Goal: Task Accomplishment & Management: Use online tool/utility

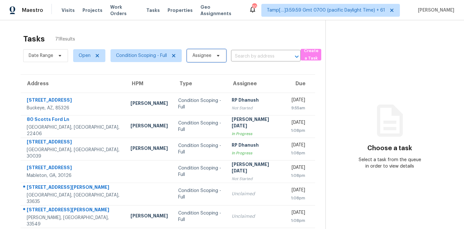
click at [195, 58] on span "Assignee" at bounding box center [201, 55] width 19 height 6
click at [203, 80] on input "search" at bounding box center [224, 76] width 69 height 13
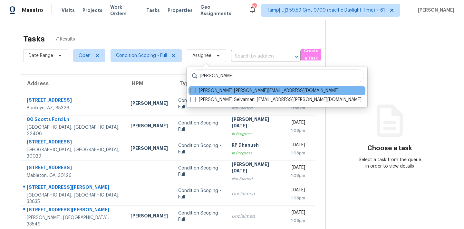
type input "[PERSON_NAME]"
click at [247, 93] on label "[PERSON_NAME] [PERSON_NAME][EMAIL_ADDRESS][DOMAIN_NAME]" at bounding box center [264, 91] width 148 height 6
click at [194, 92] on input "[PERSON_NAME] [PERSON_NAME][EMAIL_ADDRESS][DOMAIN_NAME]" at bounding box center [192, 90] width 4 height 4
checkbox input "true"
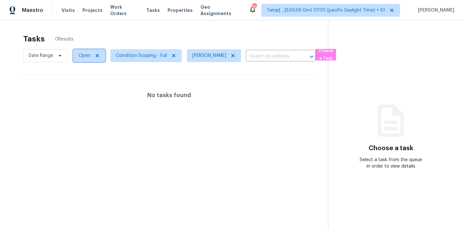
click at [89, 59] on span "Open" at bounding box center [85, 55] width 12 height 6
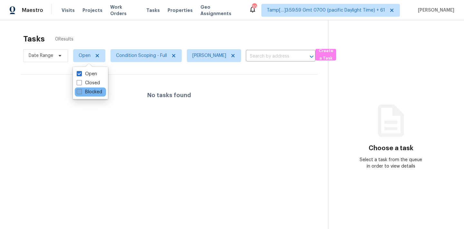
click at [90, 93] on label "Blocked" at bounding box center [89, 92] width 25 height 6
click at [81, 93] on input "Blocked" at bounding box center [79, 91] width 4 height 4
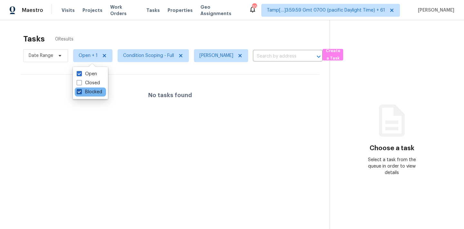
click at [90, 93] on label "Blocked" at bounding box center [89, 92] width 25 height 6
click at [81, 93] on input "Blocked" at bounding box center [79, 91] width 4 height 4
checkbox input "false"
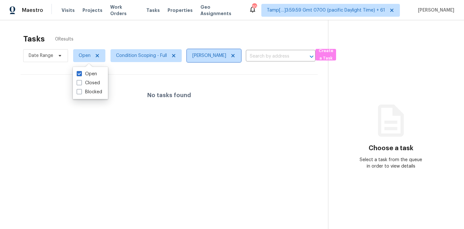
click at [235, 55] on icon at bounding box center [232, 55] width 5 height 5
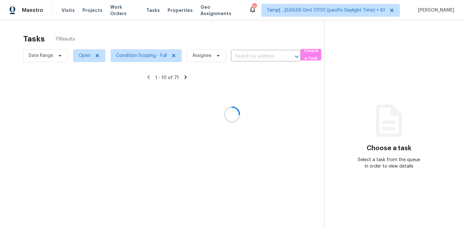
click at [143, 57] on div at bounding box center [232, 114] width 464 height 229
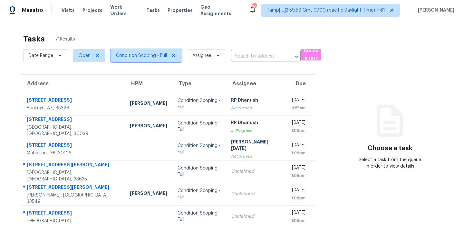
click at [143, 57] on span "Condition Scoping - Full" at bounding box center [141, 55] width 51 height 6
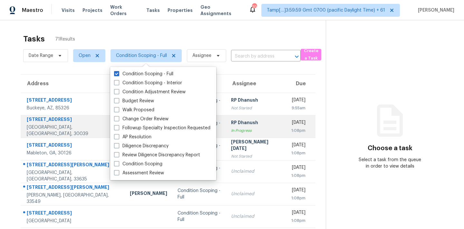
click at [242, 127] on div "In Progress" at bounding box center [255, 130] width 49 height 6
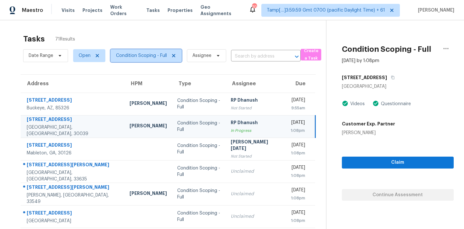
click at [127, 57] on span "Condition Scoping - Full" at bounding box center [141, 55] width 51 height 6
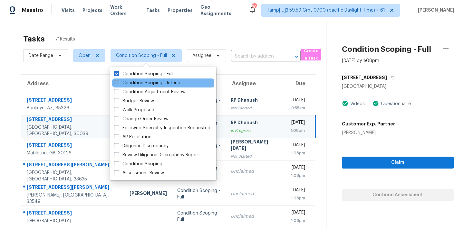
click at [137, 82] on label "Condition Scoping - Interior" at bounding box center [148, 83] width 68 height 6
click at [118, 82] on input "Condition Scoping - Interior" at bounding box center [116, 82] width 4 height 4
checkbox input "true"
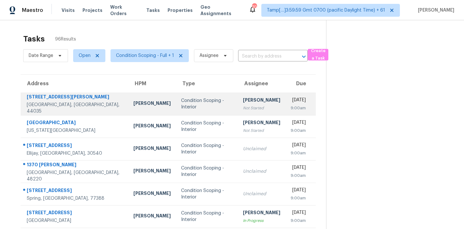
click at [249, 108] on div "Not Started" at bounding box center [261, 108] width 37 height 6
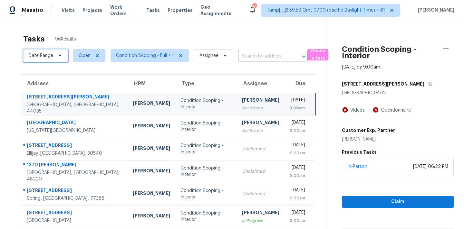
click at [54, 58] on span "Date Range" at bounding box center [45, 55] width 45 height 13
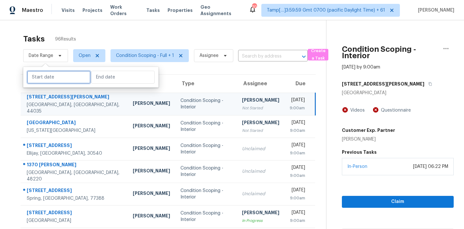
click at [59, 81] on input "text" at bounding box center [58, 77] width 63 height 13
select select "8"
select select "2025"
select select "9"
select select "2025"
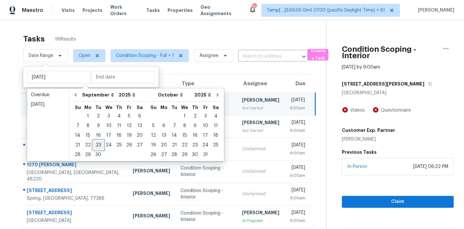
click at [97, 143] on div "23" at bounding box center [98, 145] width 10 height 9
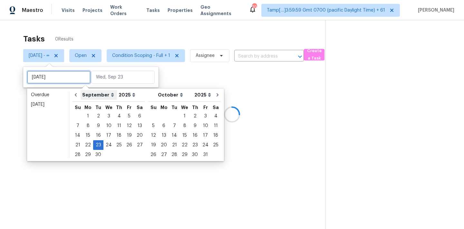
type input "[DATE]"
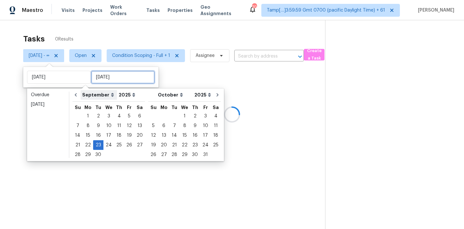
type input "[DATE]"
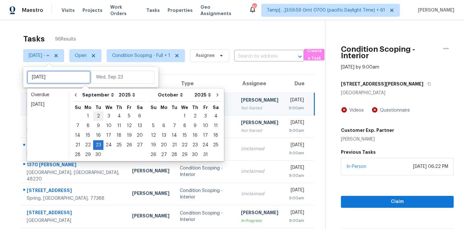
type input "[DATE]"
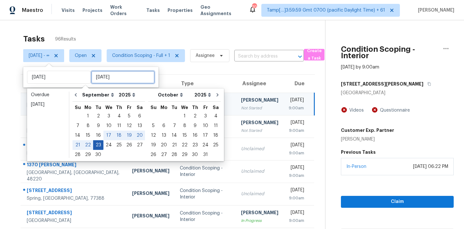
type input "[DATE]"
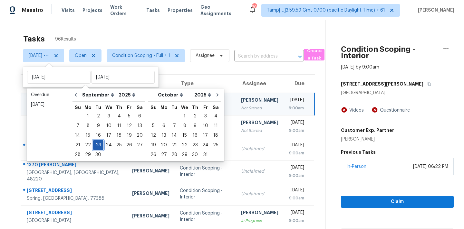
click at [97, 143] on div "23" at bounding box center [98, 145] width 10 height 9
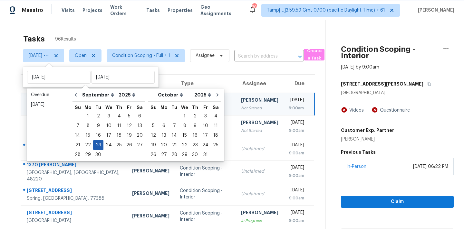
type input "[DATE]"
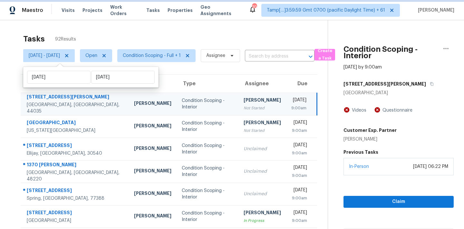
click at [69, 54] on icon at bounding box center [66, 55] width 5 height 5
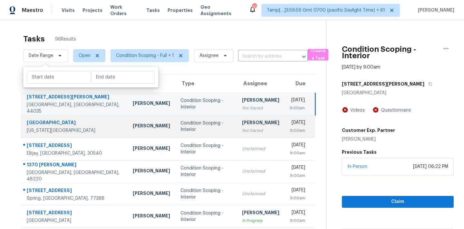
click at [178, 136] on td "Condition Scoping - Interior" at bounding box center [205, 126] width 61 height 23
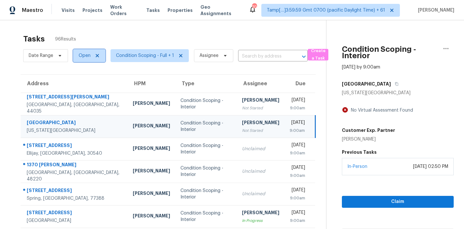
click at [83, 58] on span "Open" at bounding box center [85, 55] width 12 height 6
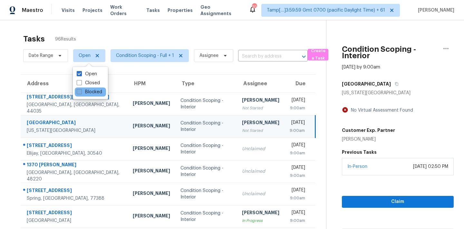
click at [92, 91] on label "Blocked" at bounding box center [89, 92] width 25 height 6
click at [81, 91] on input "Blocked" at bounding box center [79, 91] width 4 height 4
checkbox input "true"
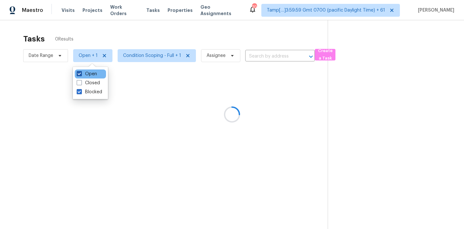
click at [92, 72] on label "Open" at bounding box center [87, 74] width 20 height 6
click at [81, 72] on input "Open" at bounding box center [79, 73] width 4 height 4
checkbox input "false"
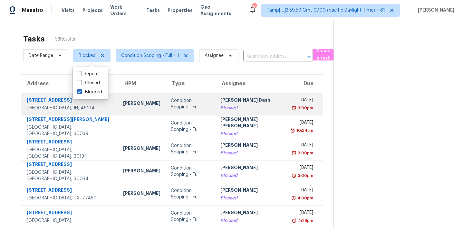
click at [165, 99] on td "Condition Scoping - Full" at bounding box center [190, 104] width 50 height 23
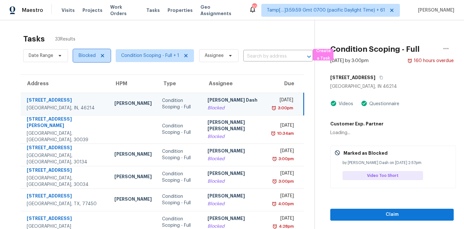
click at [84, 56] on span "Blocked" at bounding box center [87, 55] width 17 height 6
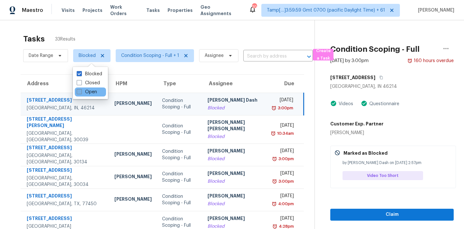
click at [91, 93] on label "Open" at bounding box center [87, 92] width 20 height 6
click at [81, 93] on input "Open" at bounding box center [79, 91] width 4 height 4
checkbox input "true"
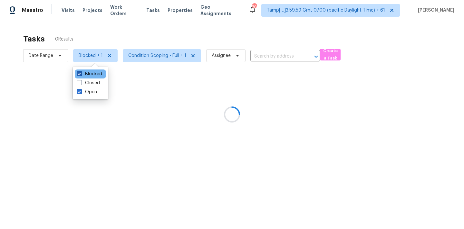
click at [92, 72] on label "Blocked" at bounding box center [89, 74] width 25 height 6
click at [81, 72] on input "Blocked" at bounding box center [79, 73] width 4 height 4
checkbox input "false"
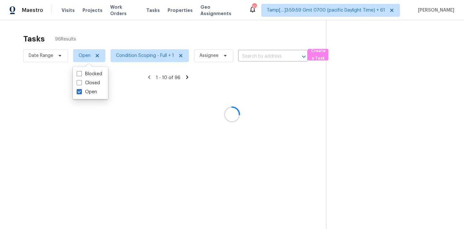
click at [141, 58] on div at bounding box center [232, 114] width 464 height 229
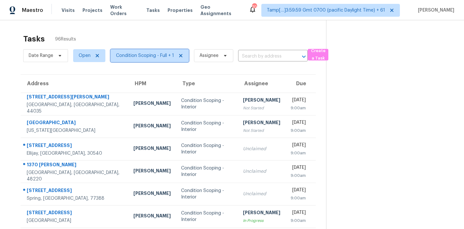
click at [146, 56] on span "Condition Scoping - Full + 1" at bounding box center [145, 55] width 58 height 6
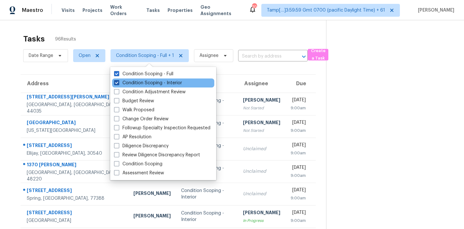
click at [151, 84] on label "Condition Scoping - Interior" at bounding box center [148, 83] width 68 height 6
click at [118, 84] on input "Condition Scoping - Interior" at bounding box center [116, 82] width 4 height 4
checkbox input "false"
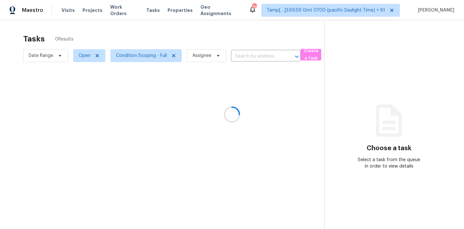
click at [243, 56] on div at bounding box center [232, 114] width 464 height 229
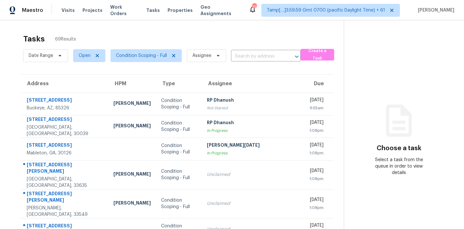
click at [243, 56] on input "text" at bounding box center [257, 57] width 52 height 10
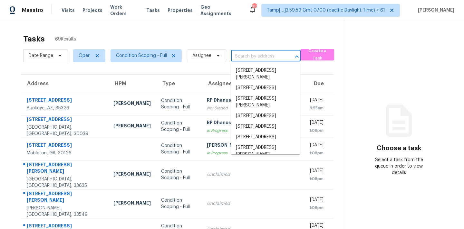
paste input "18408 Hanna Rd Lutz, FL, 33549"
type input "18408 Hanna Rd Lutz, FL, 33549"
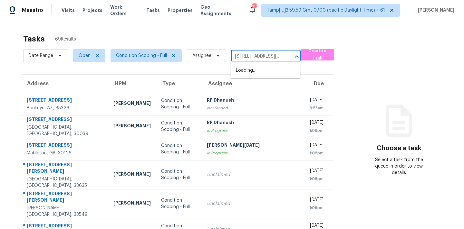
scroll to position [0, 20]
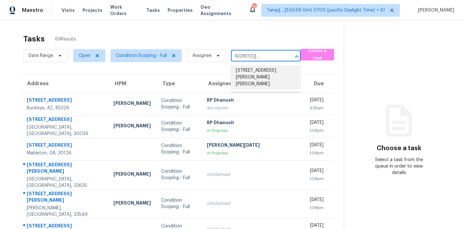
click at [243, 73] on li "18408 Hanna Rd, Lutz, FL 33549" at bounding box center [266, 77] width 70 height 24
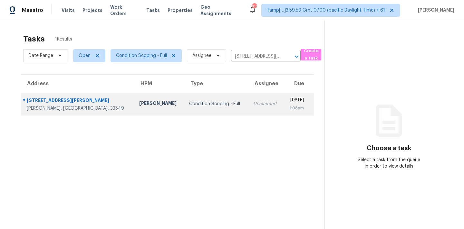
click at [253, 103] on div "Unclaimed" at bounding box center [265, 104] width 25 height 6
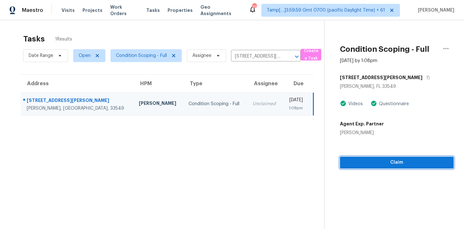
click at [370, 164] on span "Claim" at bounding box center [396, 163] width 103 height 8
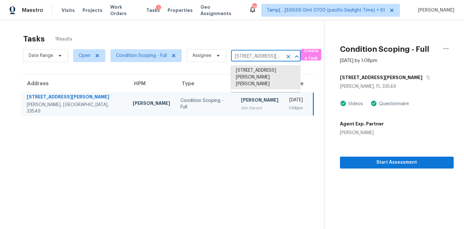
click at [246, 59] on input "18408 Hanna Rd, Lutz, FL 33549" at bounding box center [257, 57] width 52 height 10
paste input "4486 NW 53rd Avenue Rd Ocala, FL, 34482"
type input "4486 NW 53rd Avenue Rd Ocala, FL, 34482"
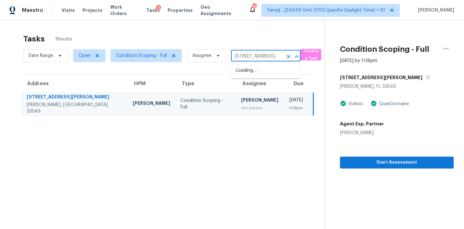
scroll to position [0, 43]
click at [250, 73] on li "4486 NW 53rd Avenue Rd, Ocala, FL 34482" at bounding box center [266, 70] width 70 height 11
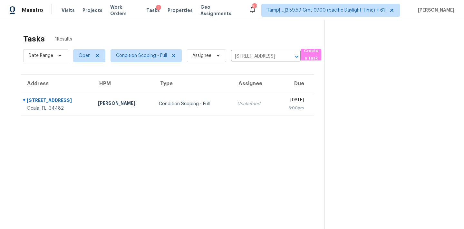
click at [240, 103] on div "Unclaimed" at bounding box center [253, 104] width 33 height 6
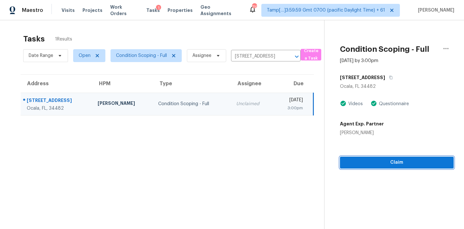
click at [368, 163] on span "Claim" at bounding box center [396, 163] width 103 height 8
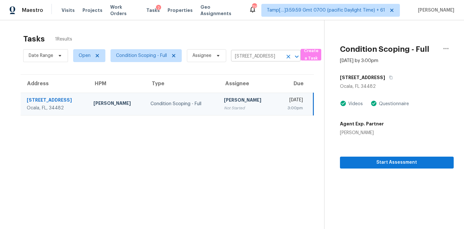
click at [245, 52] on input "4486 NW 53rd Avenue Rd, Ocala, FL 34482" at bounding box center [257, 57] width 52 height 10
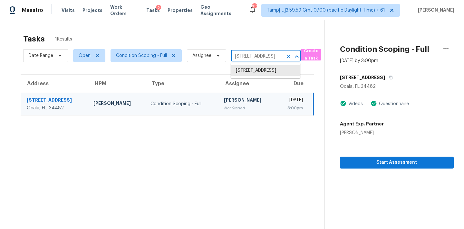
paste input "18408 Hanna Rd Lutz, FL, 33549"
type input "18408 Hanna Rd Lutz, FL, 33549"
click at [247, 70] on li "18408 Hanna Rd, Lutz, FL 33549" at bounding box center [266, 77] width 70 height 24
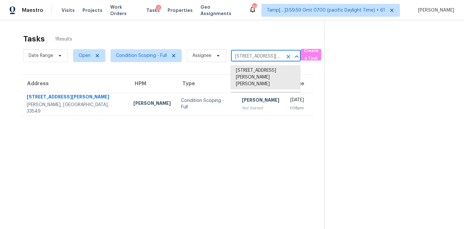
click at [238, 56] on input "18408 Hanna Rd, Lutz, FL 33549" at bounding box center [257, 57] width 52 height 10
paste input "6325 Forsyth Dr Cumming, GA, 30028"
type input "6325 Forsyth Dr Cumming, GA, 30028"
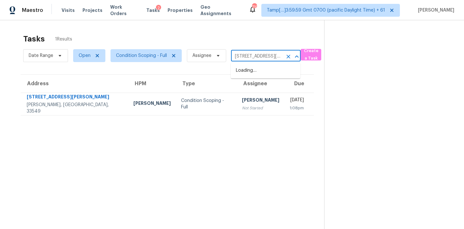
scroll to position [0, 33]
click at [242, 72] on li "6325 Forsyth Dr, Cumming, GA 30028" at bounding box center [266, 70] width 70 height 11
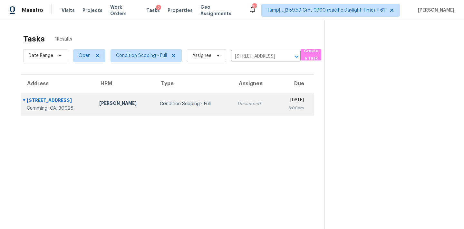
click at [237, 99] on td "Unclaimed" at bounding box center [253, 104] width 42 height 23
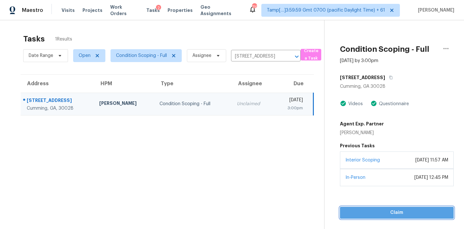
click at [382, 208] on button "Claim" at bounding box center [397, 213] width 114 height 12
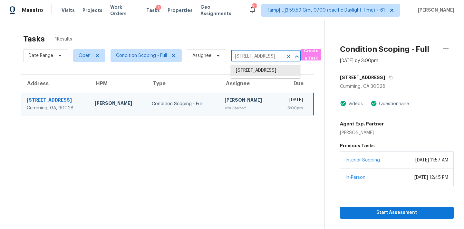
click at [243, 55] on input "6325 Forsyth Dr, Cumming, GA 30028" at bounding box center [257, 57] width 52 height 10
paste input "12227 Rouen Cove Dr Jacksonville, FL, 32226"
type input "12227 Rouen Cove Dr Jacksonville, FL, 32226"
click at [243, 72] on li "12227 Rouen Cove Dr, Jacksonville, FL 32226" at bounding box center [266, 70] width 70 height 11
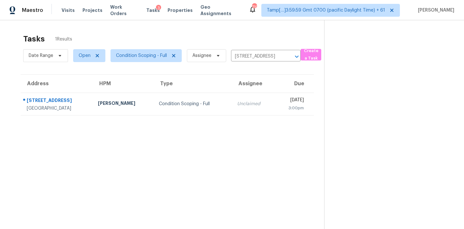
click at [235, 109] on td "Unclaimed" at bounding box center [253, 104] width 43 height 23
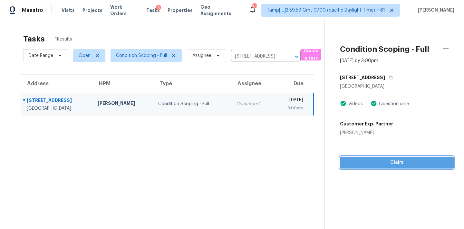
click at [381, 166] on span "Claim" at bounding box center [396, 163] width 103 height 8
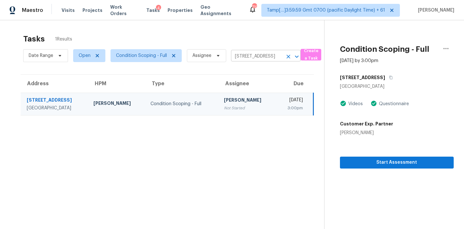
click at [250, 59] on input "12227 Rouen Cove Dr, Jacksonville, FL 32226" at bounding box center [257, 57] width 52 height 10
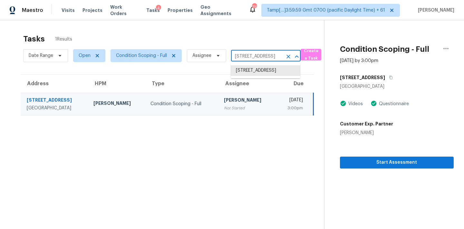
paste input "5305 Magnolia Tree Ln Charlotte, NC, 28215"
type input "5305 Magnolia Tree Ln Charlotte, NC, 28215"
click at [251, 70] on li "5305 Magnolia Tree Ln, Charlotte, NC 28215" at bounding box center [266, 70] width 70 height 11
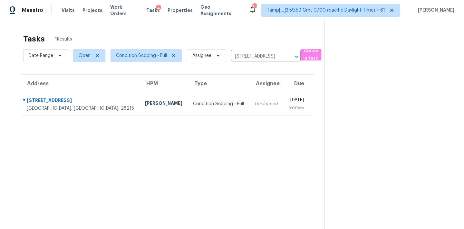
click at [249, 106] on td "Unclaimed" at bounding box center [266, 104] width 34 height 23
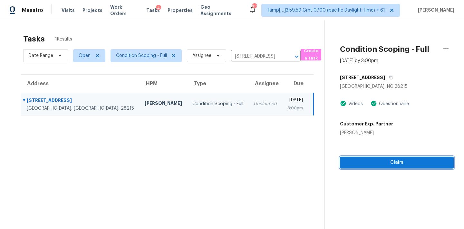
click at [387, 164] on span "Claim" at bounding box center [396, 163] width 103 height 8
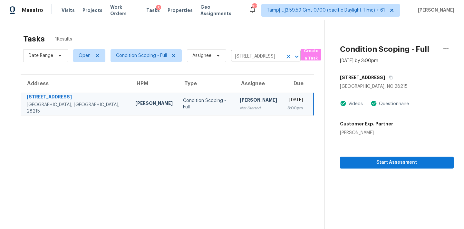
click at [245, 53] on input "5305 Magnolia Tree Ln, Charlotte, NC 28215" at bounding box center [257, 57] width 52 height 10
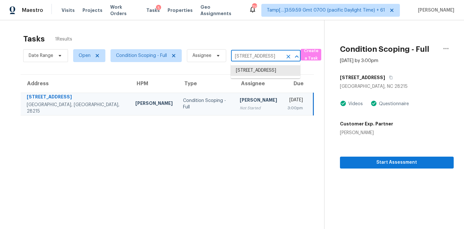
paste input "839 Branch Side Trl Nolensville, TN, 3713"
type input "839 Branch Side Trl Nolensville, TN, 37135"
click at [246, 73] on li "839 Branch Side Trl, Nolensville, TN 37135" at bounding box center [266, 70] width 70 height 11
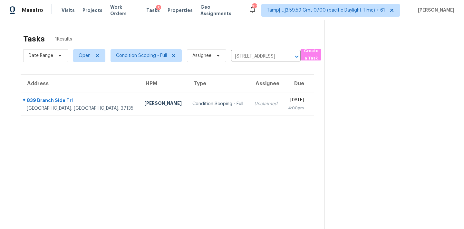
click at [254, 106] on div "Unclaimed" at bounding box center [266, 104] width 24 height 6
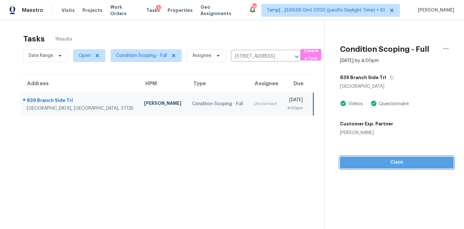
click at [388, 165] on span "Claim" at bounding box center [396, 163] width 103 height 8
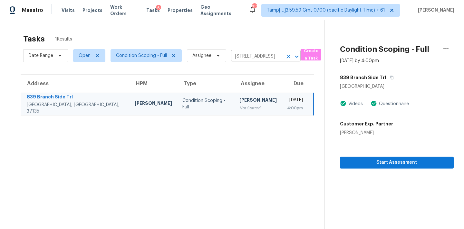
click at [249, 59] on input "839 Branch Side Trl, Nolensville, TN 37135" at bounding box center [257, 57] width 52 height 10
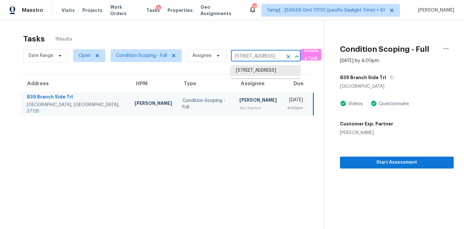
paste input "709 Able St NE Blaine, MN, 55434"
type input "8709 Able St NE Blaine, MN, 55434"
click at [249, 73] on li "8709 Able St NE, Blaine, MN 55434" at bounding box center [266, 70] width 70 height 11
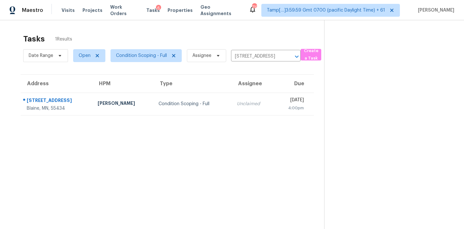
click at [242, 108] on td "Unclaimed" at bounding box center [252, 104] width 43 height 23
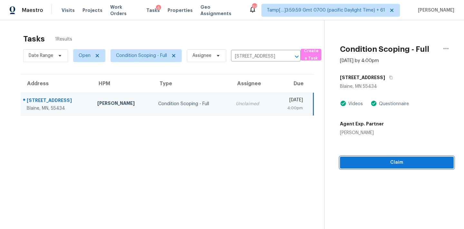
click at [386, 166] on button "Claim" at bounding box center [397, 163] width 114 height 12
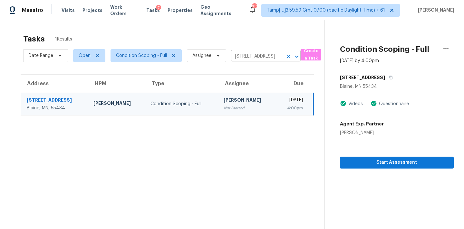
click at [243, 57] on input "8709 Able St NE, Blaine, MN 55434" at bounding box center [257, 57] width 52 height 10
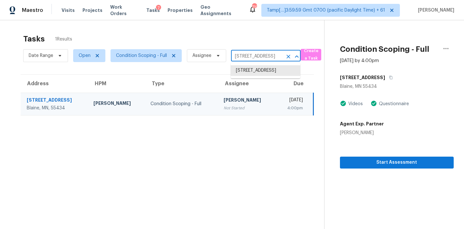
paste input "15918 Tug Ct Crosby, TX, 77532"
type input "15918 Tug Ct Crosby, TX, 77532"
click at [245, 69] on li "15918 Tug Ct, Crosby, TX 77532" at bounding box center [266, 73] width 70 height 17
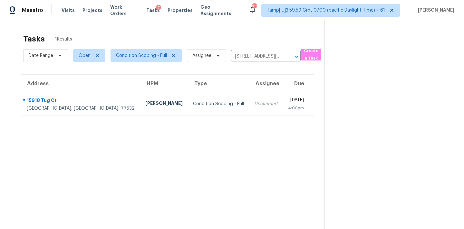
click at [249, 100] on td "Unclaimed" at bounding box center [265, 104] width 33 height 23
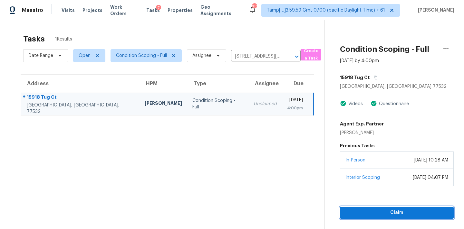
click at [392, 214] on span "Claim" at bounding box center [396, 213] width 103 height 8
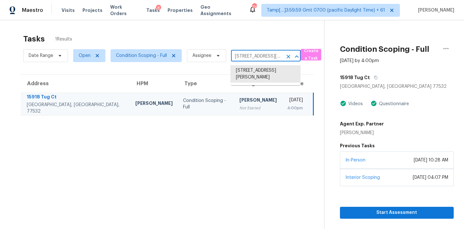
click at [241, 60] on input "15918 Tug Ct, Crosby, TX 77532" at bounding box center [257, 57] width 52 height 10
paste input "633 E Evelyn St Casa Grande, AZ, 8512"
type input "1633 E Evelyn St Casa Grande, AZ, 85122"
click at [245, 70] on li "1633 E Evelyn St, Casa Grande, AZ 85122" at bounding box center [266, 73] width 70 height 17
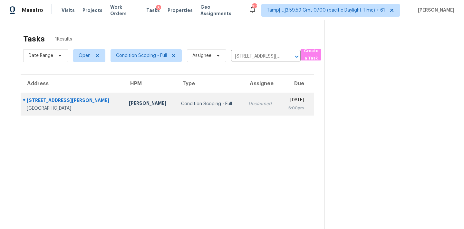
click at [248, 106] on div "Unclaimed" at bounding box center [261, 104] width 26 height 6
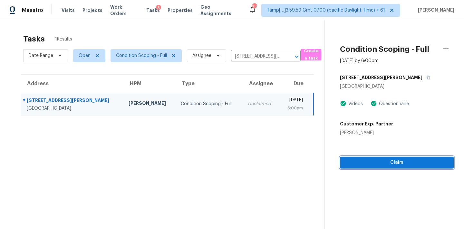
click at [346, 161] on span "Claim" at bounding box center [396, 163] width 103 height 8
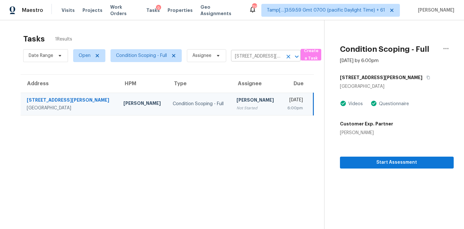
click at [245, 59] on input "1633 E Evelyn St, Casa Grande, AZ 85122" at bounding box center [257, 57] width 52 height 10
paste input "9604 E Thornton Rd Queen Creek, AZ, 8514"
type input "19604 E Thornton Rd Queen Creek, AZ, 85142"
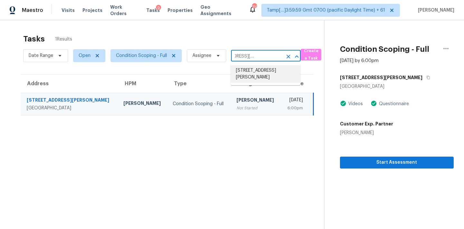
click at [247, 71] on li "19604 E Thornton Rd, Queen Creek, AZ 85142" at bounding box center [266, 73] width 70 height 17
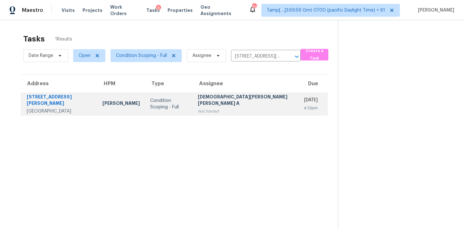
click at [241, 102] on div "[DEMOGRAPHIC_DATA][PERSON_NAME] [PERSON_NAME] A" at bounding box center [246, 101] width 96 height 14
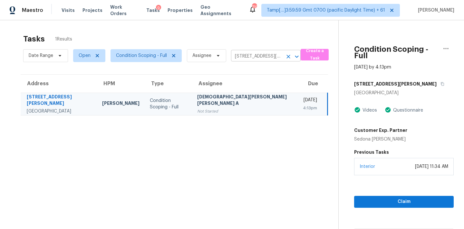
click at [287, 57] on icon "Clear" at bounding box center [288, 57] width 4 height 4
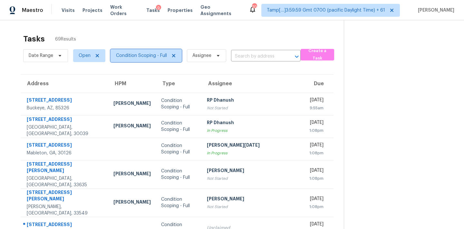
click at [138, 60] on span "Condition Scoping - Full" at bounding box center [145, 55] width 71 height 13
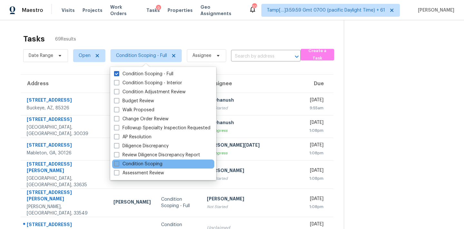
click at [144, 162] on label "Condition Scoping" at bounding box center [138, 164] width 48 height 6
click at [118, 162] on input "Condition Scoping" at bounding box center [116, 163] width 4 height 4
checkbox input "true"
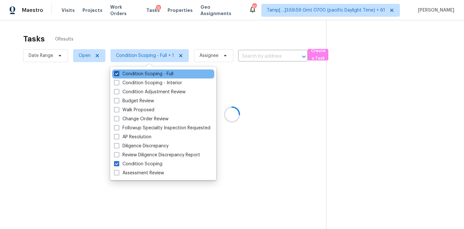
click at [146, 73] on label "Condition Scoping - Full" at bounding box center [143, 74] width 59 height 6
click at [118, 73] on input "Condition Scoping - Full" at bounding box center [116, 73] width 4 height 4
checkbox input "false"
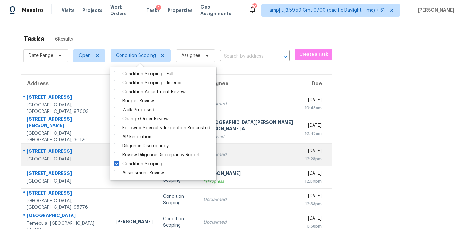
click at [61, 144] on td "1135 S Longwood Loop Mesa, AZ, 85208" at bounding box center [65, 155] width 89 height 23
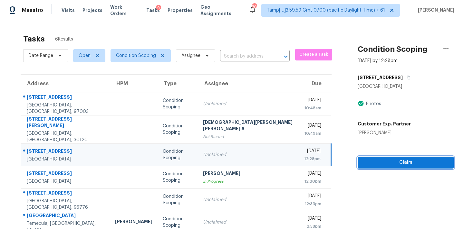
click at [377, 163] on span "Claim" at bounding box center [406, 163] width 86 height 8
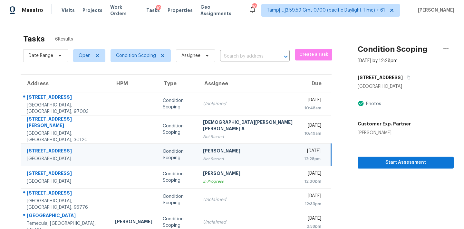
click at [215, 149] on div "[PERSON_NAME]" at bounding box center [248, 152] width 91 height 8
click at [233, 56] on input "text" at bounding box center [246, 57] width 52 height 10
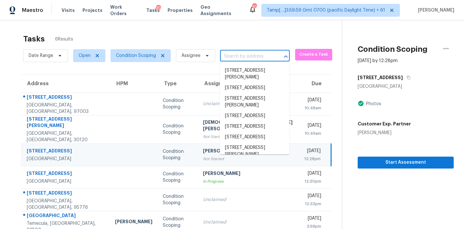
paste input "18408 Hanna Rd Lutz, FL, 33549"
type input "18408 Hanna Rd Lutz, FL, 33549"
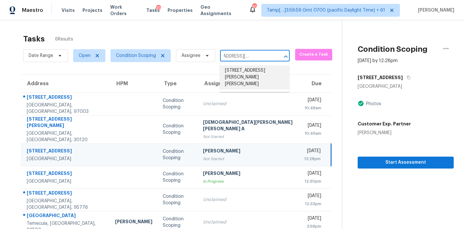
click at [236, 78] on li "18408 Hanna Rd, Lutz, FL 33549" at bounding box center [255, 77] width 70 height 24
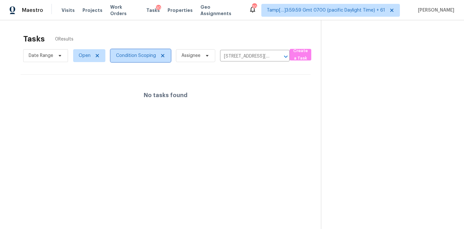
click at [145, 54] on span "Condition Scoping" at bounding box center [136, 55] width 40 height 6
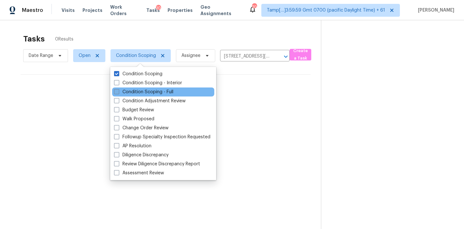
click at [160, 92] on label "Condition Scoping - Full" at bounding box center [143, 92] width 59 height 6
click at [118, 92] on input "Condition Scoping - Full" at bounding box center [116, 91] width 4 height 4
checkbox input "true"
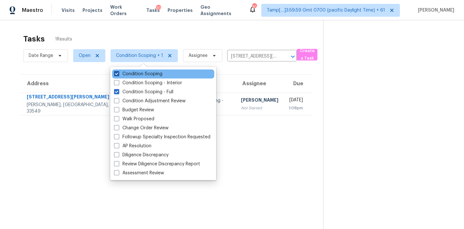
click at [158, 76] on label "Condition Scoping" at bounding box center [138, 74] width 48 height 6
click at [118, 75] on input "Condition Scoping" at bounding box center [116, 73] width 4 height 4
checkbox input "false"
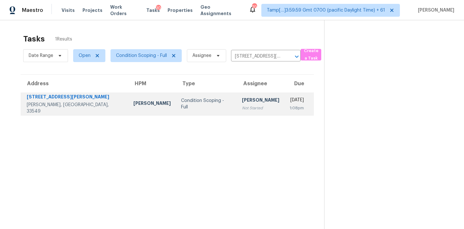
click at [246, 99] on td "Pavithran Omsekar Not Started" at bounding box center [261, 104] width 48 height 23
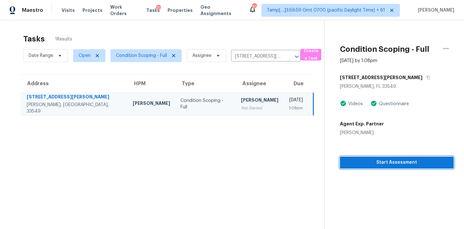
click at [382, 164] on span "Start Assessment" at bounding box center [396, 163] width 103 height 8
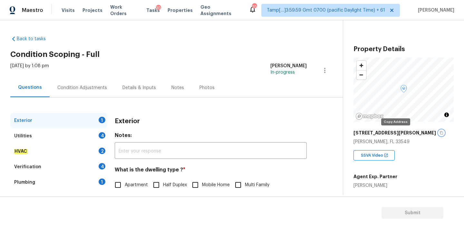
click at [439, 134] on icon "button" at bounding box center [441, 133] width 4 height 4
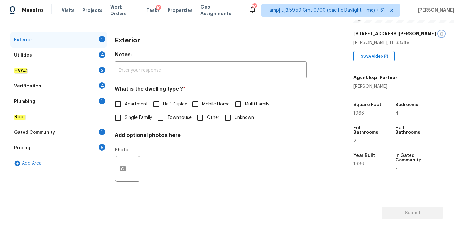
scroll to position [98, 0]
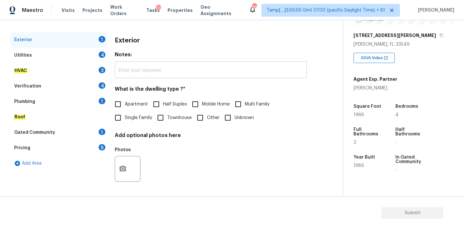
click at [195, 71] on input "text" at bounding box center [211, 70] width 192 height 15
click at [144, 114] on label "Single Family" at bounding box center [131, 119] width 41 height 14
click at [125, 114] on input "Single Family" at bounding box center [118, 119] width 14 height 14
checkbox input "true"
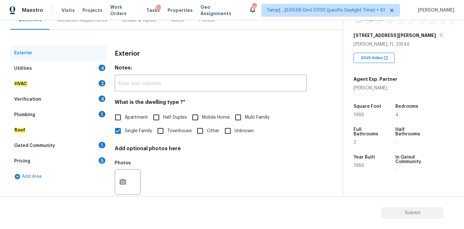
scroll to position [67, 0]
click at [88, 69] on div "Utilities 4" at bounding box center [58, 68] width 97 height 15
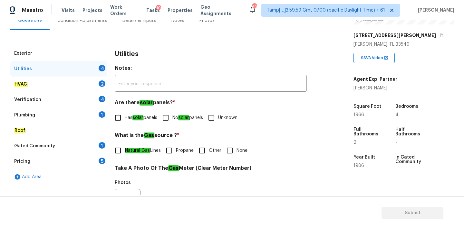
click at [180, 117] on span "No solar panels" at bounding box center [187, 118] width 31 height 7
click at [172, 117] on input "No solar panels" at bounding box center [166, 118] width 14 height 14
checkbox input "true"
click at [227, 151] on input "None" at bounding box center [230, 151] width 14 height 14
checkbox input "true"
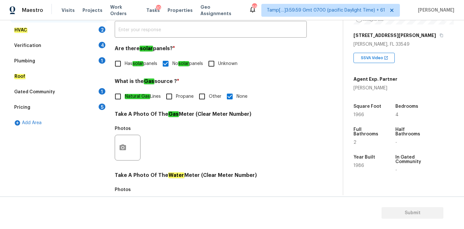
scroll to position [255, 0]
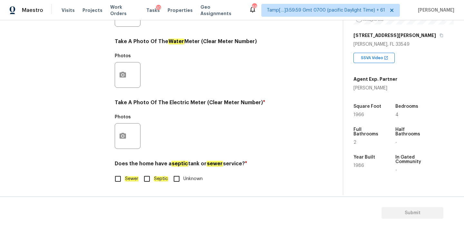
click at [128, 174] on label "Sewer" at bounding box center [124, 179] width 27 height 14
click at [125, 174] on input "Sewer" at bounding box center [118, 179] width 14 height 14
checkbox input "true"
click at [125, 139] on icon "button" at bounding box center [123, 136] width 8 height 8
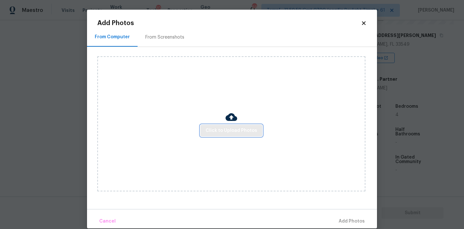
click at [215, 131] on span "Click to Upload Photos" at bounding box center [231, 131] width 52 height 8
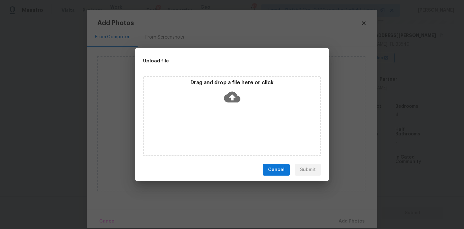
click at [231, 97] on icon at bounding box center [232, 97] width 16 height 16
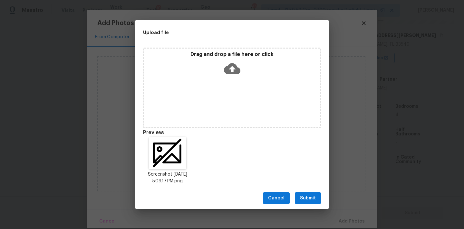
click at [311, 198] on span "Submit" at bounding box center [308, 198] width 16 height 8
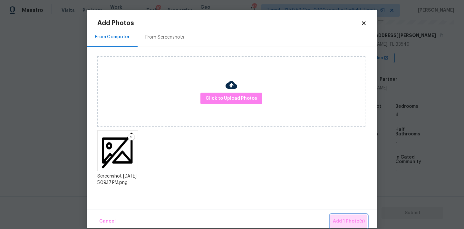
click at [343, 218] on span "Add 1 Photo(s)" at bounding box center [349, 222] width 32 height 8
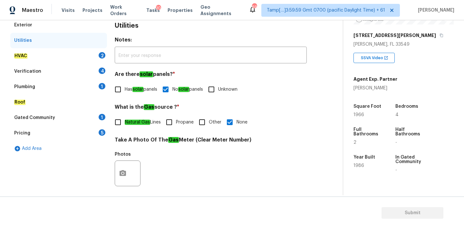
scroll to position [72, 0]
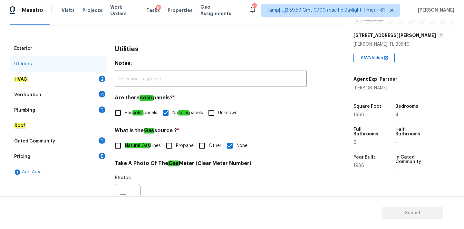
click at [73, 80] on div "HVAC 2" at bounding box center [58, 79] width 97 height 15
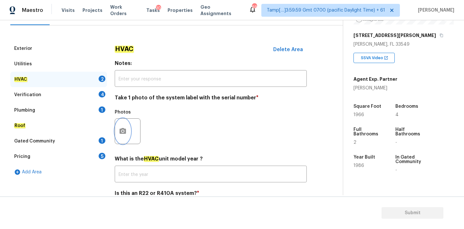
click at [123, 128] on icon "button" at bounding box center [122, 131] width 6 height 6
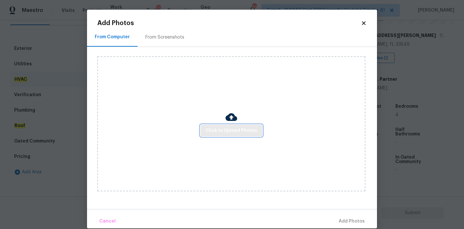
click at [212, 127] on span "Click to Upload Photos" at bounding box center [231, 131] width 52 height 8
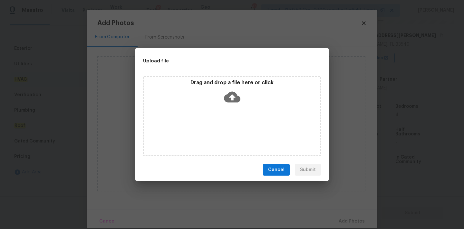
click at [229, 95] on icon at bounding box center [232, 97] width 16 height 11
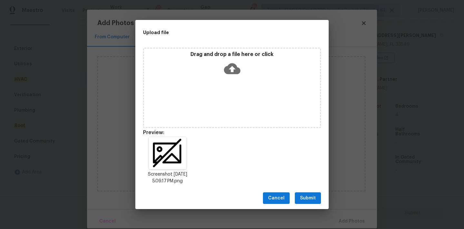
click at [309, 196] on span "Submit" at bounding box center [308, 198] width 16 height 8
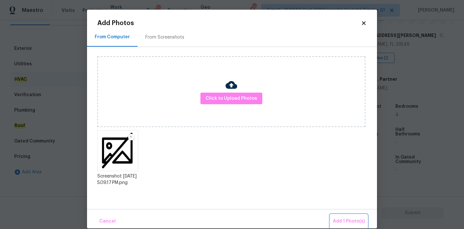
click at [340, 216] on button "Add 1 Photo(s)" at bounding box center [348, 222] width 37 height 14
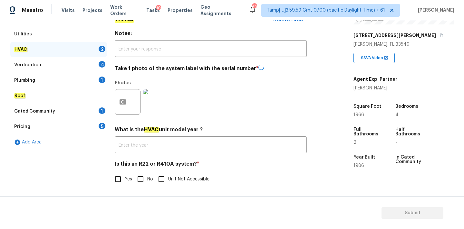
click at [143, 179] on input "No" at bounding box center [141, 180] width 14 height 14
checkbox input "true"
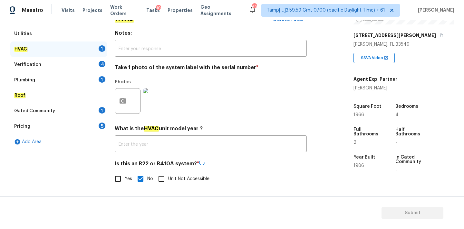
scroll to position [102, 0]
click at [67, 62] on div "Verification 4" at bounding box center [58, 65] width 97 height 15
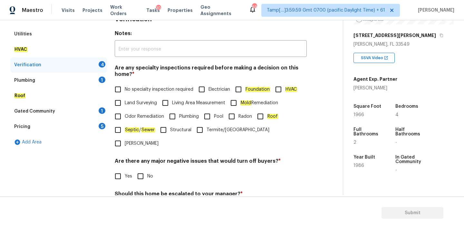
click at [128, 89] on span "No specialty inspection required" at bounding box center [159, 89] width 69 height 7
click at [125, 89] on input "No specialty inspection required" at bounding box center [118, 90] width 14 height 14
checkbox input "true"
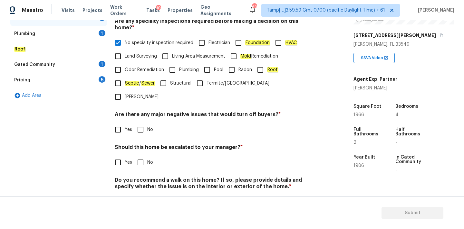
scroll to position [158, 0]
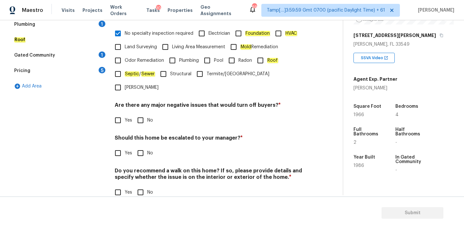
click at [137, 114] on input "No" at bounding box center [141, 121] width 14 height 14
checkbox input "true"
click at [146, 146] on input "No" at bounding box center [141, 153] width 14 height 14
checkbox input "true"
click at [143, 171] on div "Do you recommend a walk on this home? If so, please provide details and specify…" at bounding box center [211, 184] width 192 height 32
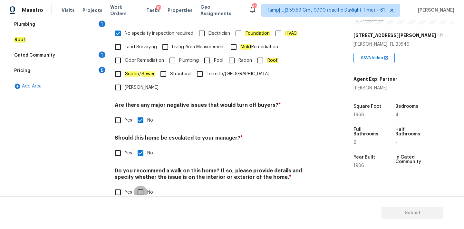
click at [143, 186] on input "No" at bounding box center [141, 193] width 14 height 14
checkbox input "true"
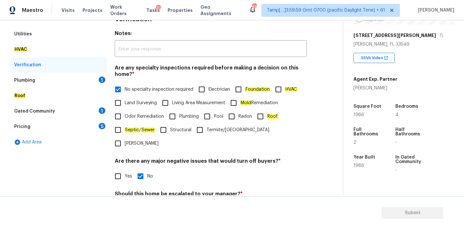
click at [70, 79] on div "Plumbing 1" at bounding box center [58, 80] width 97 height 15
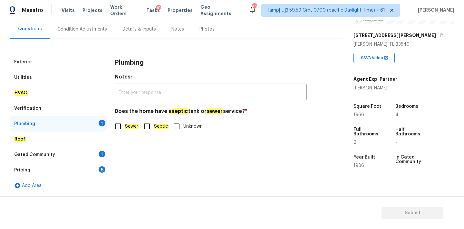
click at [129, 125] on em "Sewer" at bounding box center [132, 126] width 14 height 5
click at [125, 125] on input "Sewer" at bounding box center [118, 127] width 14 height 14
checkbox input "true"
click at [95, 153] on div "Gated Community 1" at bounding box center [58, 154] width 97 height 15
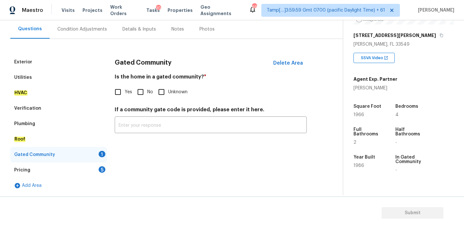
click at [144, 86] on input "No" at bounding box center [141, 92] width 14 height 14
checkbox input "true"
click at [85, 168] on div "Pricing 5" at bounding box center [58, 170] width 97 height 15
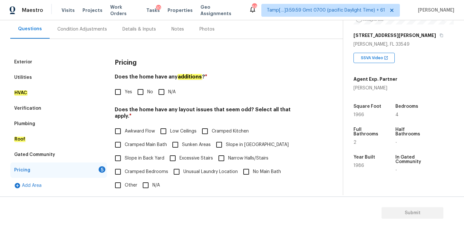
click at [141, 94] on input "No" at bounding box center [141, 92] width 14 height 14
checkbox input "true"
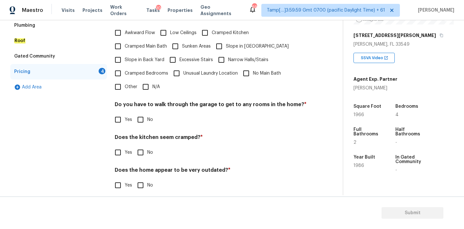
click at [152, 85] on label "N/A" at bounding box center [149, 87] width 21 height 14
click at [152, 85] on input "N/A" at bounding box center [146, 87] width 14 height 14
checkbox input "true"
click at [148, 117] on span "No" at bounding box center [150, 120] width 6 height 7
click at [147, 116] on input "No" at bounding box center [141, 120] width 14 height 14
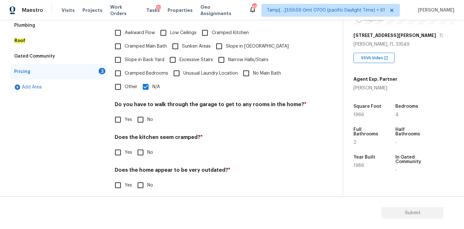
checkbox input "true"
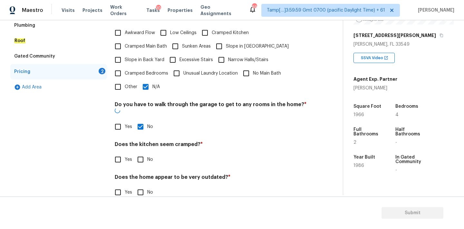
click at [141, 153] on input "No" at bounding box center [141, 160] width 14 height 14
checkbox input "true"
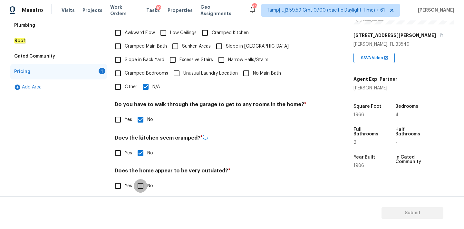
click at [141, 179] on input "No" at bounding box center [141, 186] width 14 height 14
checkbox input "true"
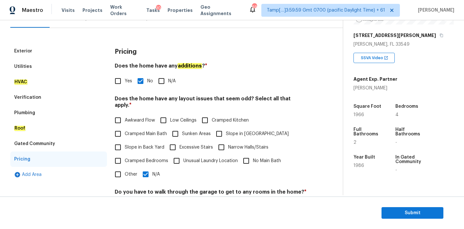
scroll to position [56, 0]
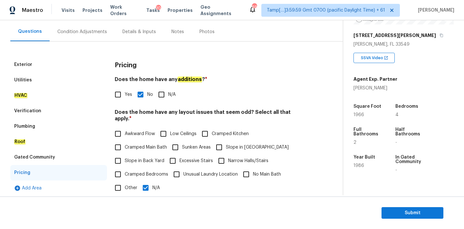
click at [78, 33] on div "Condition Adjustments" at bounding box center [82, 32] width 50 height 6
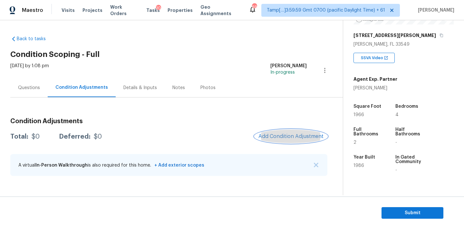
click at [294, 137] on span "Add Condition Adjustment" at bounding box center [290, 137] width 65 height 6
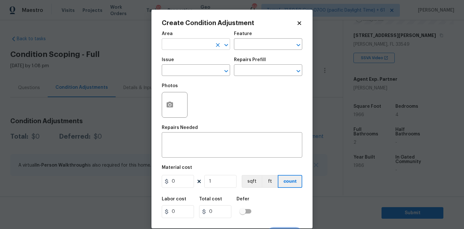
click at [185, 44] on input "text" at bounding box center [187, 45] width 50 height 10
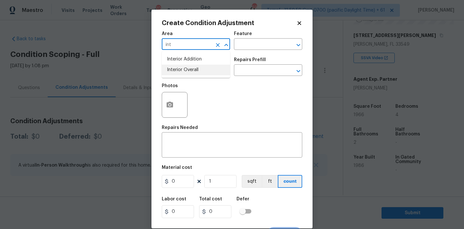
click at [194, 68] on li "Interior Overall" at bounding box center [196, 70] width 68 height 11
type input "Interior Overall"
click at [194, 71] on input "text" at bounding box center [187, 71] width 50 height 10
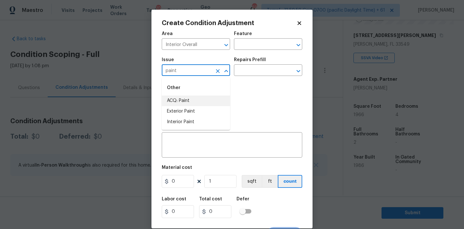
click at [197, 100] on li "ACQ: Paint" at bounding box center [196, 101] width 68 height 11
type input "ACQ: Paint"
click at [260, 74] on input "text" at bounding box center [259, 71] width 50 height 10
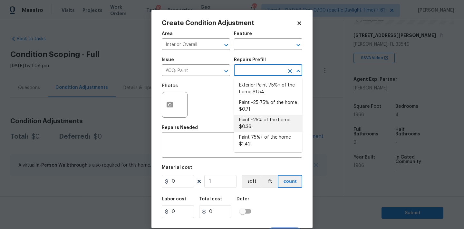
click at [261, 122] on li "Paint ~25% of the home $0.36" at bounding box center [268, 123] width 68 height 17
type input "Acquisition"
type textarea "Acquisition Scope: ~25% of the home needs interior paint"
type input "0.36"
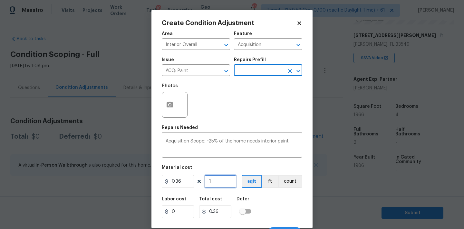
click at [218, 181] on input "1" at bounding box center [220, 181] width 32 height 13
type input "19"
type input "6.84"
type input "196"
type input "70.56"
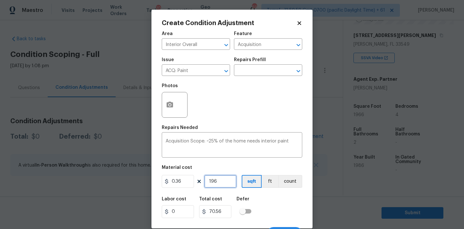
type input "1966"
type input "707.76"
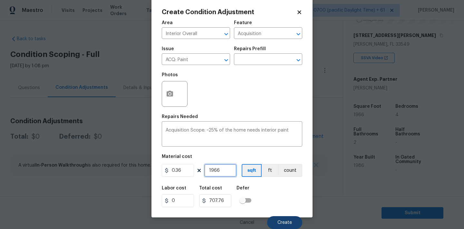
type input "1966"
click at [285, 222] on span "Create" at bounding box center [284, 223] width 14 height 5
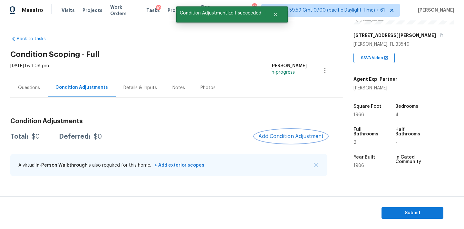
scroll to position [0, 0]
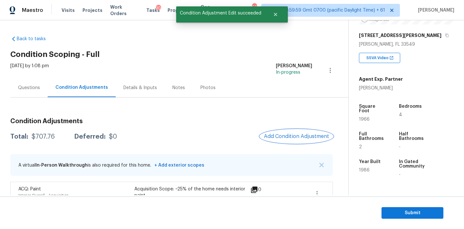
click at [288, 132] on button "Add Condition Adjustment" at bounding box center [296, 137] width 73 height 14
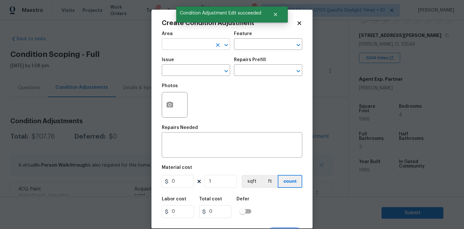
click at [188, 45] on input "text" at bounding box center [187, 45] width 50 height 10
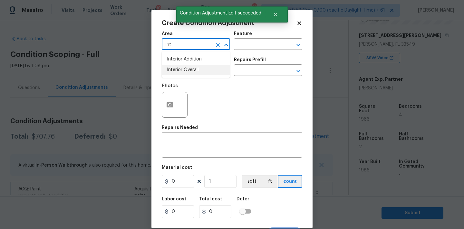
click at [192, 69] on li "Interior Overall" at bounding box center [196, 70] width 68 height 11
type input "Interior Overall"
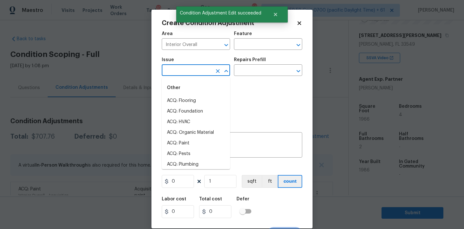
click at [192, 70] on input "text" at bounding box center [187, 71] width 50 height 10
click at [192, 100] on li "ACQ: Flooring" at bounding box center [196, 101] width 68 height 11
type input "ACQ: Flooring"
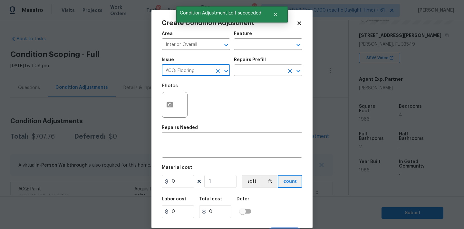
click at [254, 72] on input "text" at bounding box center [259, 71] width 50 height 10
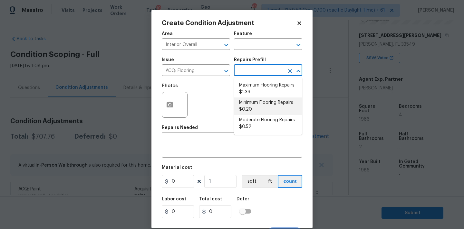
click at [255, 99] on li "Minimum Flooring Repairs $0.20" at bounding box center [268, 106] width 68 height 17
type input "Acquisition"
type textarea "Acquisition Scope: Minimum flooring repairs"
type input "0.2"
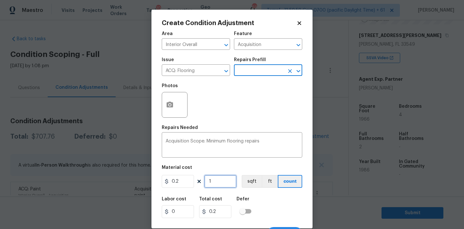
click at [219, 180] on input "1" at bounding box center [220, 181] width 32 height 13
type input "19"
type input "3.8"
type input "196"
type input "39.2"
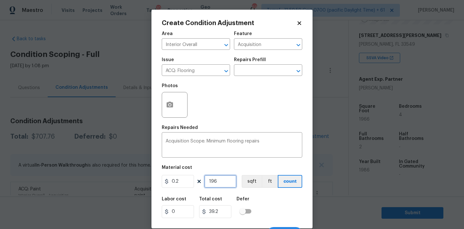
type input "1966"
type input "393.2"
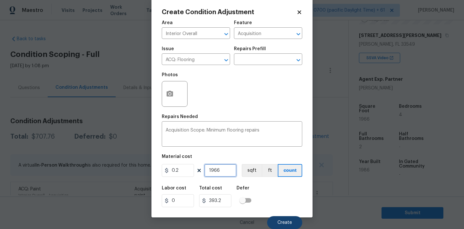
type input "1966"
click at [279, 221] on span "Create" at bounding box center [284, 223] width 14 height 5
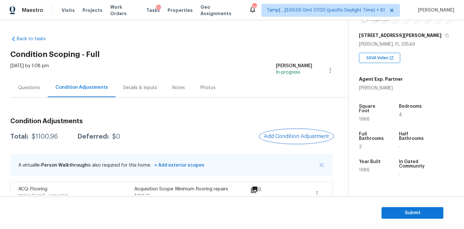
scroll to position [40, 0]
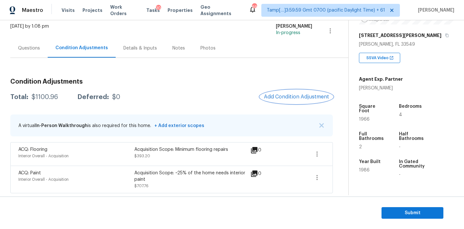
click at [285, 99] on span "Add Condition Adjustment" at bounding box center [296, 97] width 65 height 6
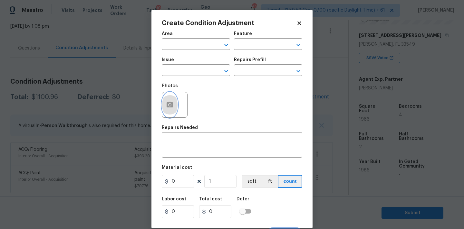
click at [170, 104] on icon "button" at bounding box center [170, 105] width 8 height 8
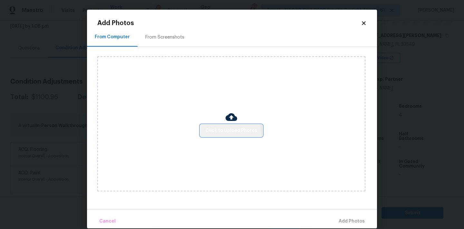
click at [227, 135] on button "Click to Upload Photos" at bounding box center [231, 131] width 62 height 12
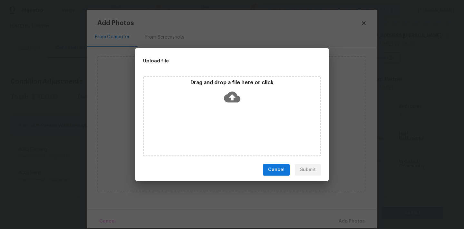
click at [227, 96] on icon at bounding box center [232, 97] width 16 height 11
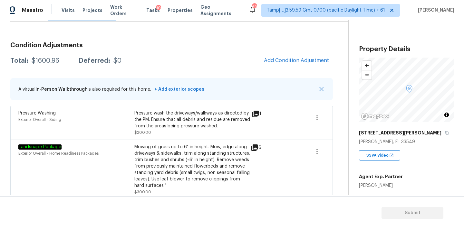
scroll to position [76, 0]
click at [278, 61] on span "Add Condition Adjustment" at bounding box center [296, 60] width 65 height 6
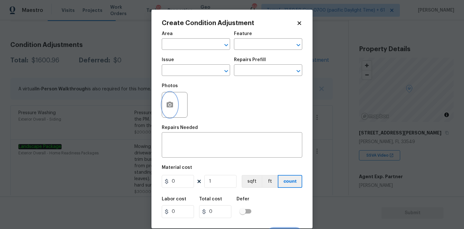
click at [164, 102] on button "button" at bounding box center [169, 104] width 15 height 25
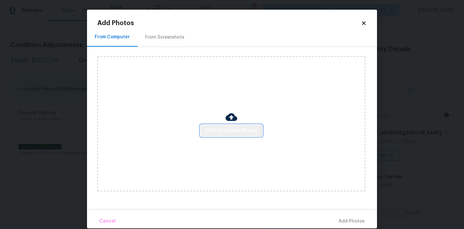
click at [226, 131] on span "Click to Upload Photos" at bounding box center [231, 131] width 52 height 8
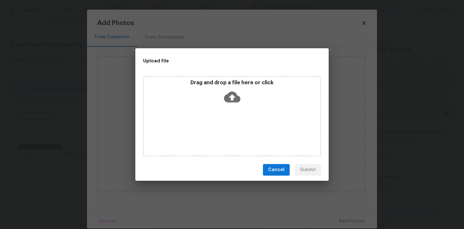
click at [231, 99] on icon at bounding box center [232, 97] width 16 height 16
